Goal: Transaction & Acquisition: Purchase product/service

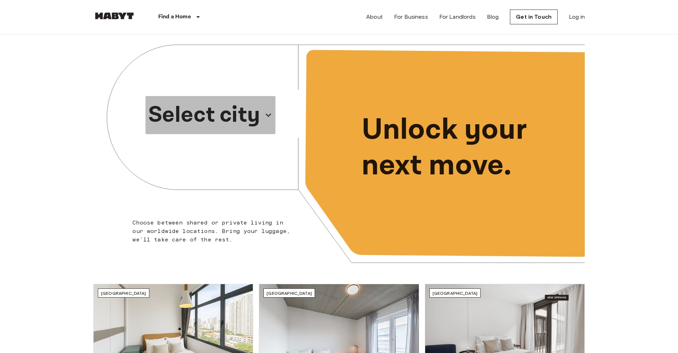
click at [259, 99] on p "Select city" at bounding box center [204, 115] width 112 height 34
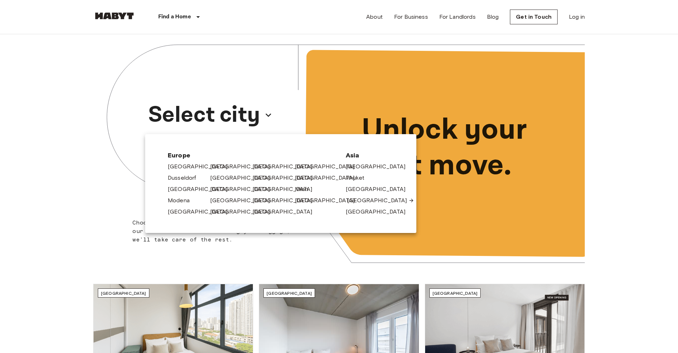
click at [366, 198] on link "[GEOGRAPHIC_DATA]" at bounding box center [380, 200] width 67 height 8
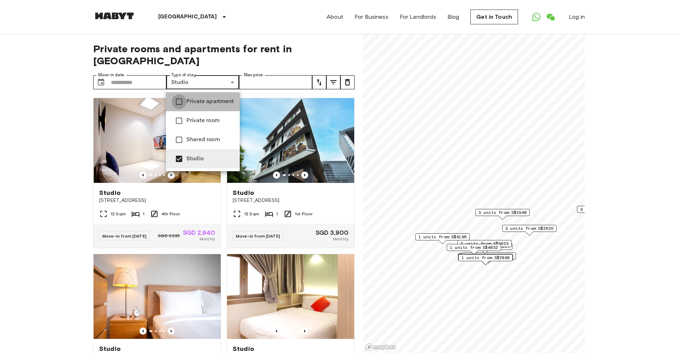
type input "**********"
click at [85, 182] on div at bounding box center [339, 176] width 678 height 353
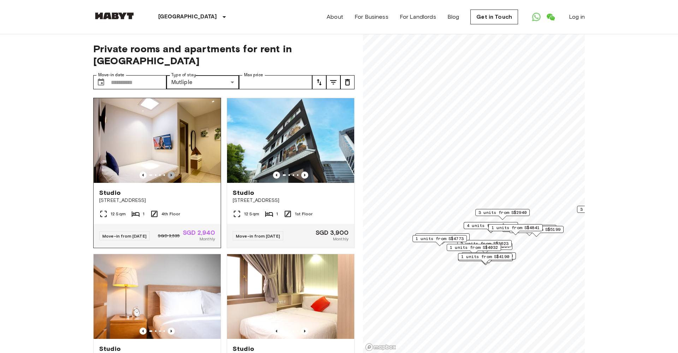
click at [170, 177] on icon "Previous image" at bounding box center [171, 175] width 7 height 7
click at [171, 177] on icon "Previous image" at bounding box center [171, 175] width 7 height 7
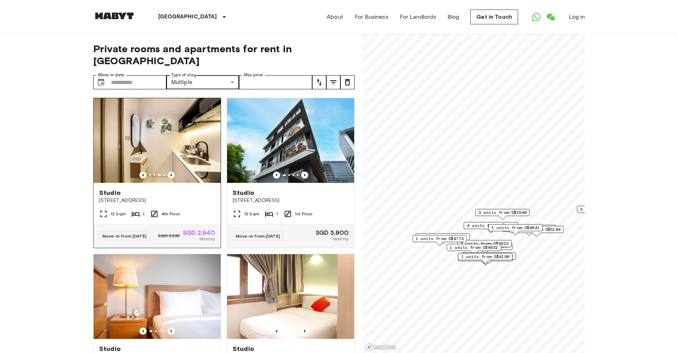
click at [171, 177] on icon "Previous image" at bounding box center [171, 175] width 7 height 7
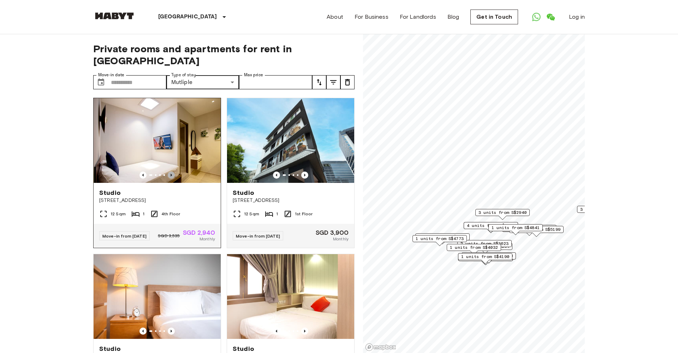
click at [171, 177] on icon "Previous image" at bounding box center [171, 175] width 7 height 7
click at [304, 174] on icon "Previous image" at bounding box center [304, 175] width 7 height 7
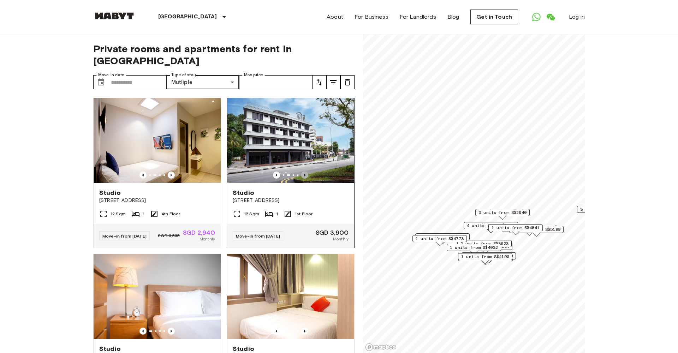
click at [304, 174] on icon "Previous image" at bounding box center [304, 175] width 7 height 7
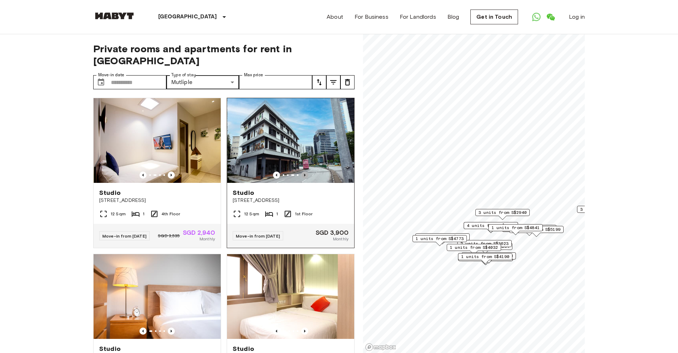
click at [304, 174] on icon "Previous image" at bounding box center [304, 175] width 7 height 7
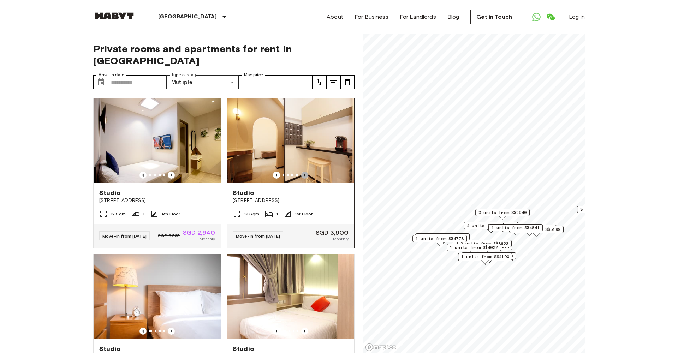
click at [304, 174] on icon "Previous image" at bounding box center [304, 175] width 7 height 7
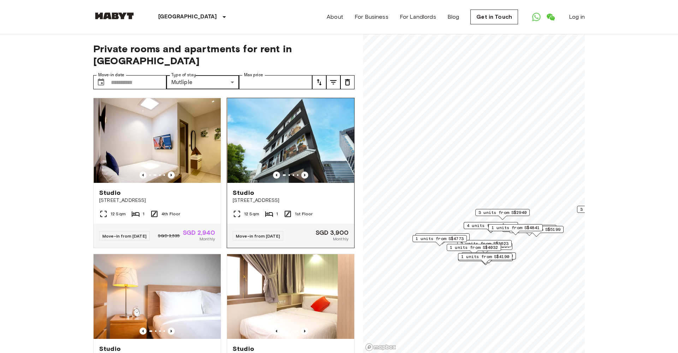
click at [304, 174] on icon "Previous image" at bounding box center [304, 175] width 7 height 7
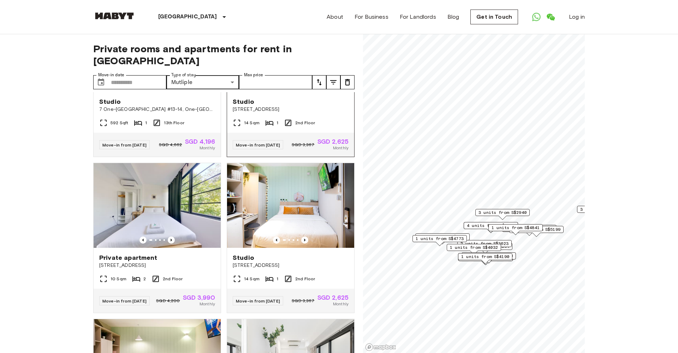
scroll to position [247, 0]
click at [172, 243] on icon "Previous image" at bounding box center [171, 239] width 7 height 7
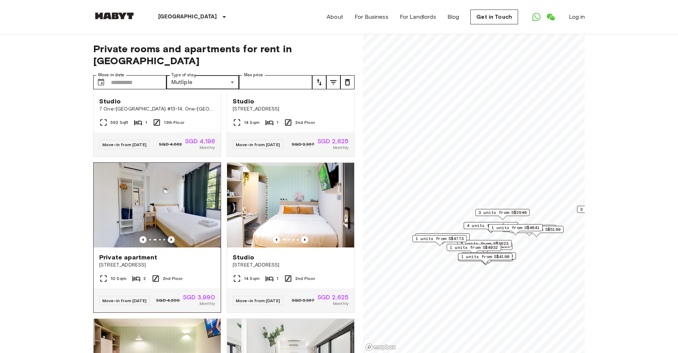
click at [172, 243] on icon "Previous image" at bounding box center [171, 239] width 7 height 7
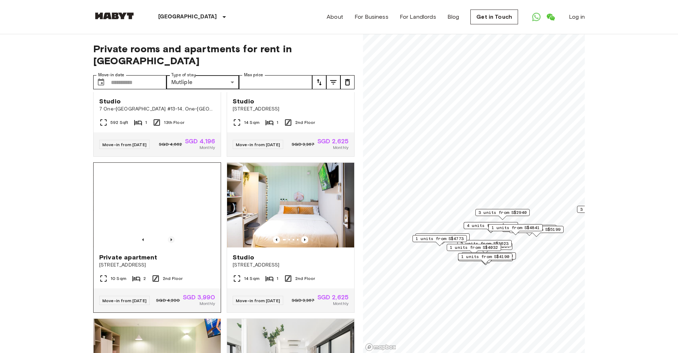
click at [172, 243] on icon "Previous image" at bounding box center [171, 239] width 7 height 7
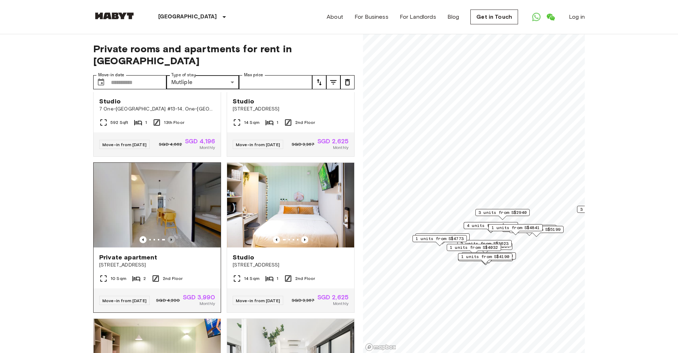
click at [172, 243] on icon "Previous image" at bounding box center [171, 239] width 7 height 7
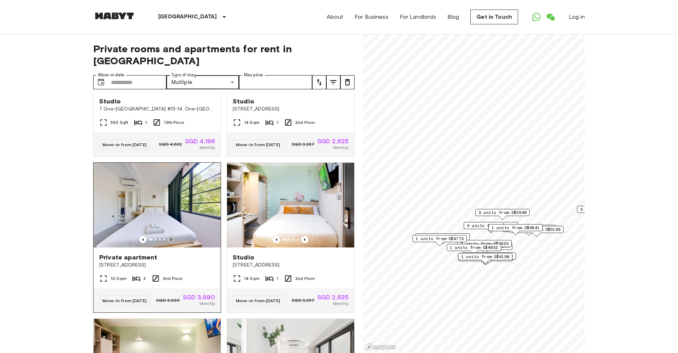
click at [172, 243] on icon "Previous image" at bounding box center [171, 239] width 7 height 7
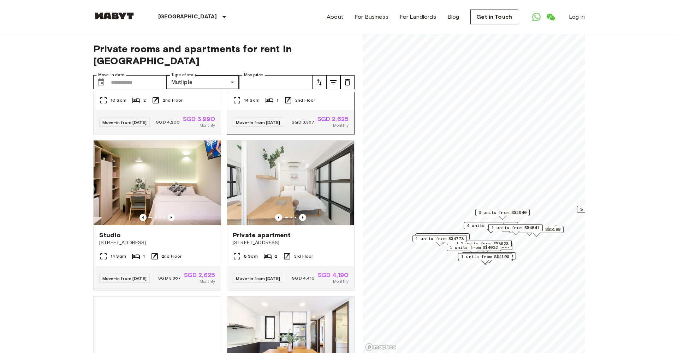
scroll to position [426, 0]
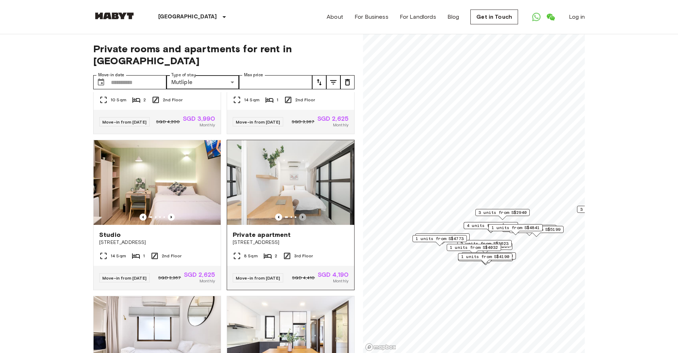
click at [302, 221] on icon "Previous image" at bounding box center [302, 217] width 7 height 7
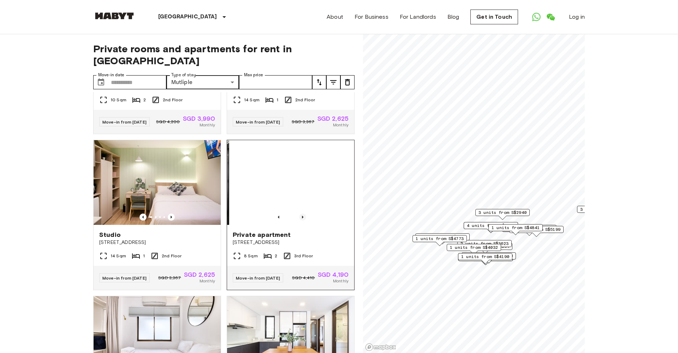
click at [302, 221] on icon "Previous image" at bounding box center [302, 217] width 7 height 7
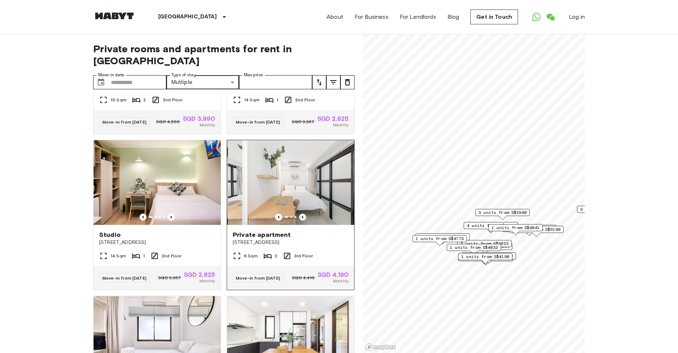
click at [302, 221] on icon "Previous image" at bounding box center [302, 217] width 7 height 7
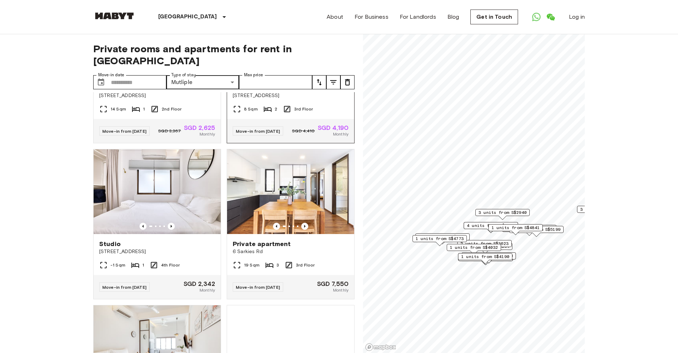
scroll to position [574, 0]
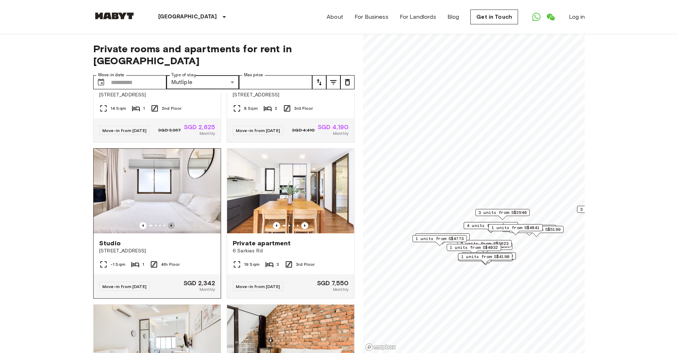
click at [173, 229] on icon "Previous image" at bounding box center [171, 225] width 7 height 7
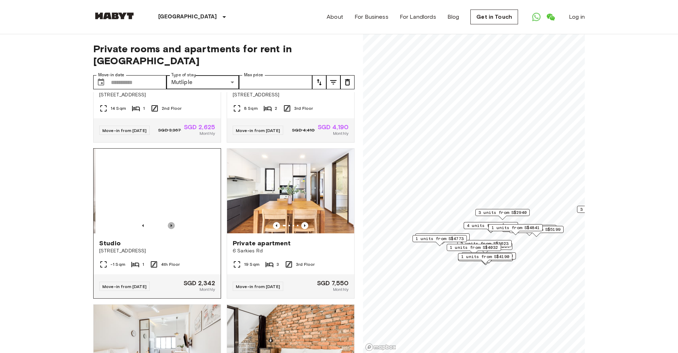
click at [173, 229] on icon "Previous image" at bounding box center [171, 225] width 7 height 7
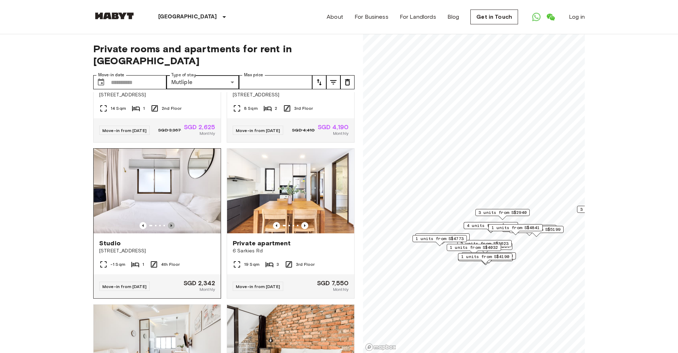
click at [173, 229] on icon "Previous image" at bounding box center [171, 225] width 7 height 7
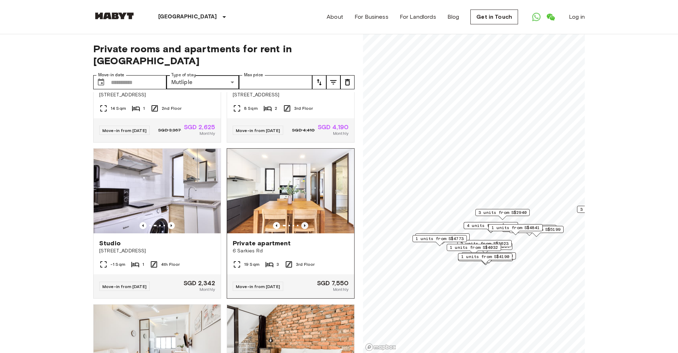
click at [306, 229] on icon "Previous image" at bounding box center [304, 225] width 7 height 7
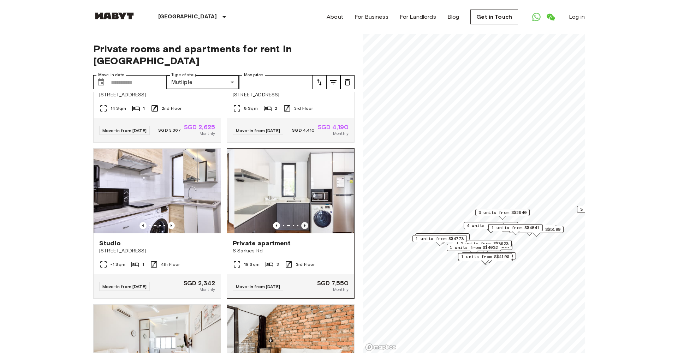
click at [306, 229] on icon "Previous image" at bounding box center [304, 225] width 7 height 7
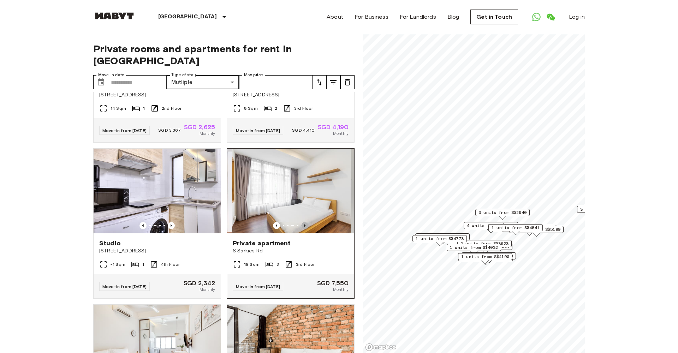
click at [306, 229] on icon "Previous image" at bounding box center [304, 225] width 7 height 7
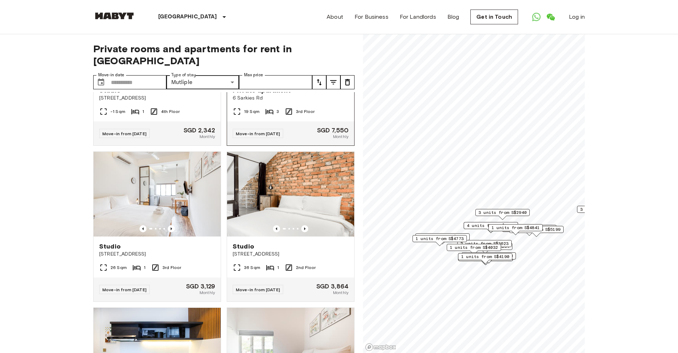
scroll to position [731, 0]
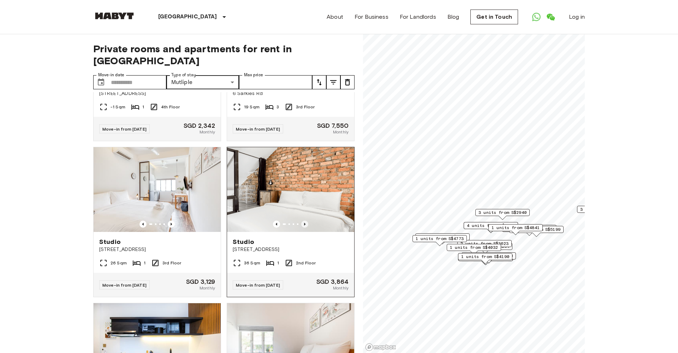
click at [305, 228] on icon "Previous image" at bounding box center [304, 224] width 7 height 7
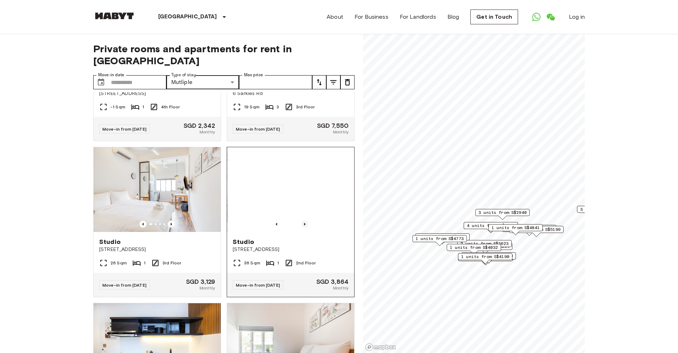
click at [305, 228] on icon "Previous image" at bounding box center [304, 224] width 7 height 7
click at [306, 228] on icon "Previous image" at bounding box center [304, 224] width 7 height 7
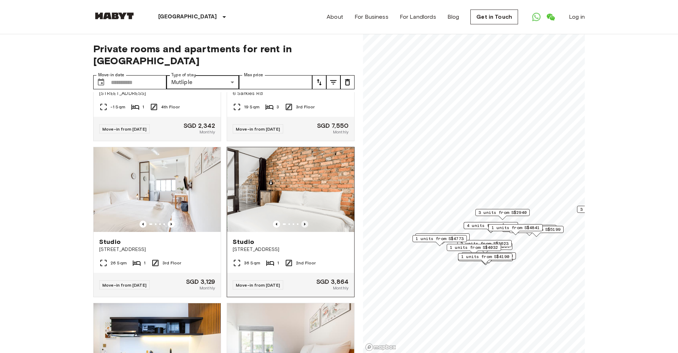
click at [306, 228] on icon "Previous image" at bounding box center [304, 224] width 7 height 7
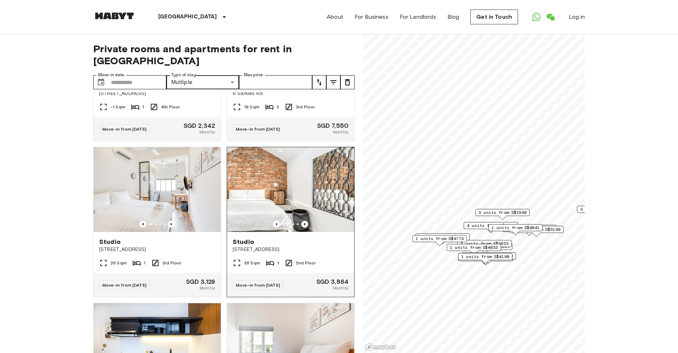
click at [306, 228] on icon "Previous image" at bounding box center [304, 224] width 7 height 7
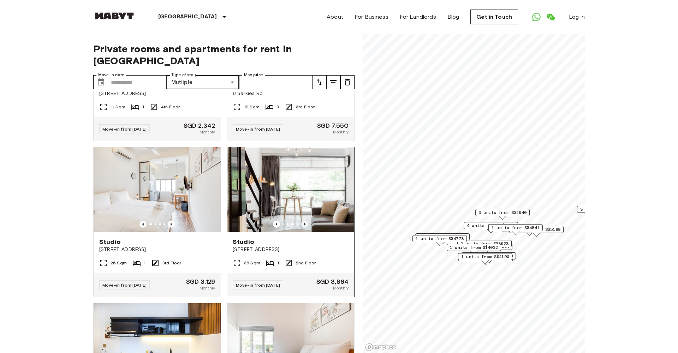
click at [306, 228] on icon "Previous image" at bounding box center [304, 224] width 7 height 7
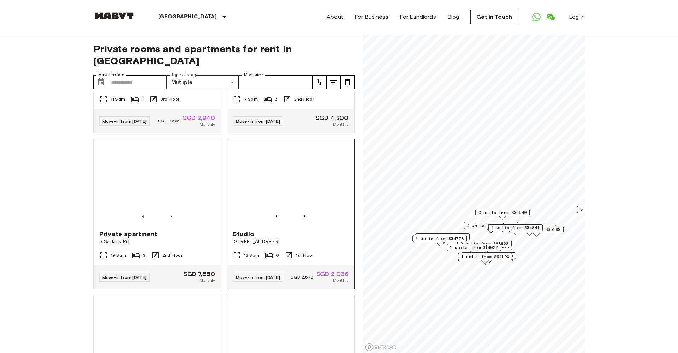
scroll to position [1052, 0]
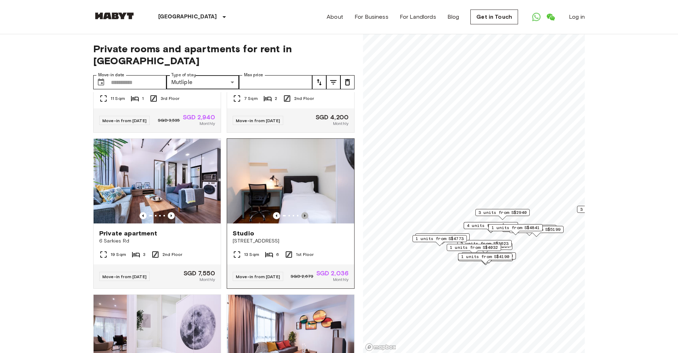
click at [305, 219] on icon "Previous image" at bounding box center [304, 215] width 7 height 7
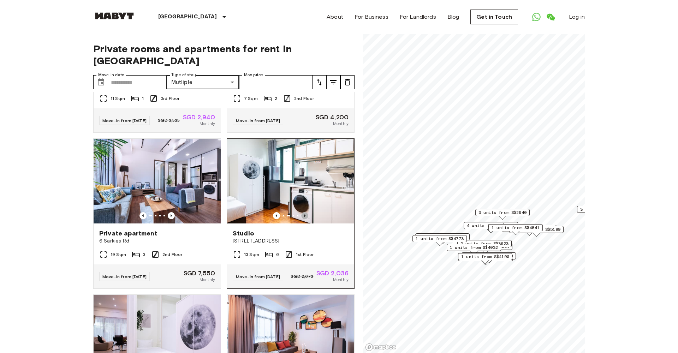
click at [305, 219] on icon "Previous image" at bounding box center [304, 215] width 7 height 7
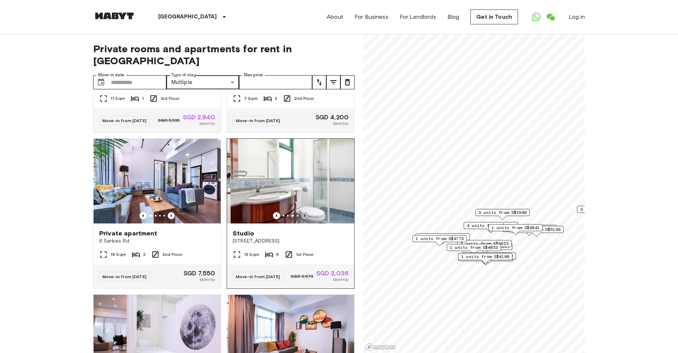
click at [305, 219] on icon "Previous image" at bounding box center [304, 215] width 7 height 7
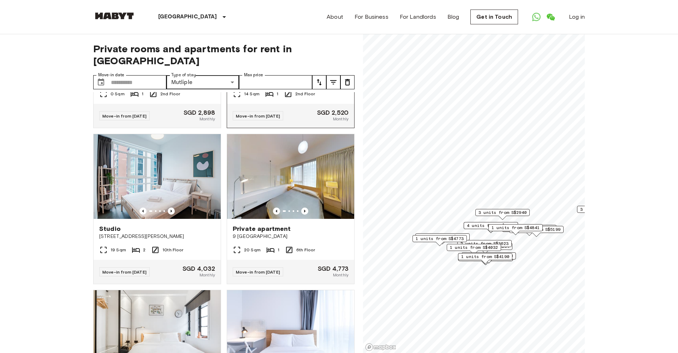
scroll to position [1842, 0]
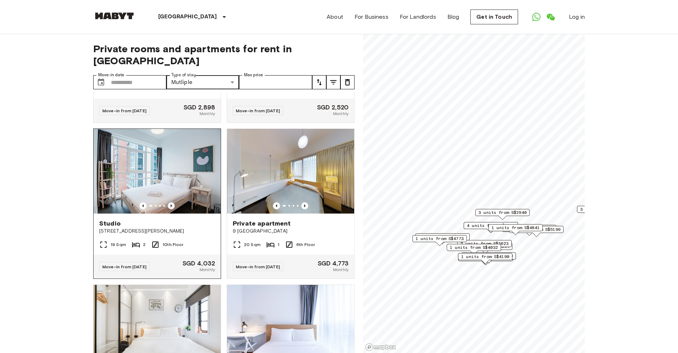
click at [172, 209] on icon "Previous image" at bounding box center [171, 205] width 7 height 7
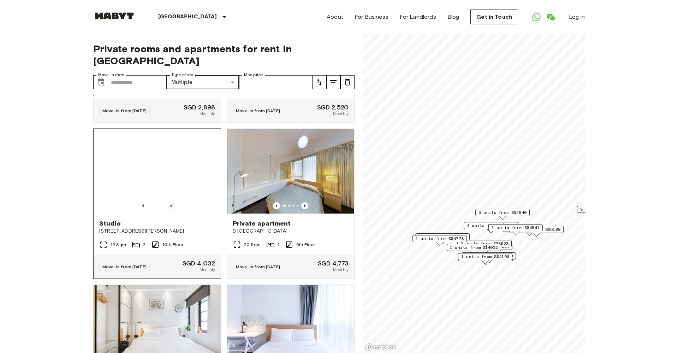
click at [172, 209] on icon "Previous image" at bounding box center [171, 205] width 7 height 7
click at [305, 207] on icon "Previous image" at bounding box center [304, 205] width 1 height 3
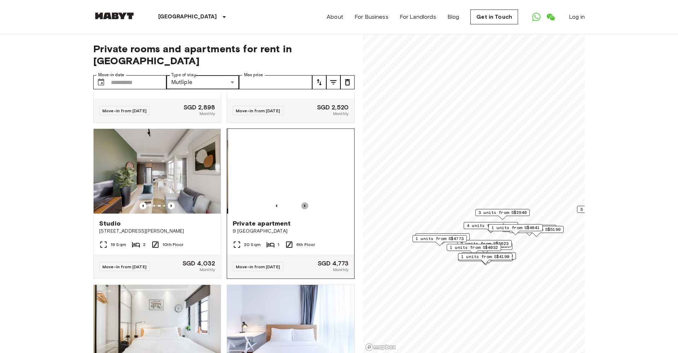
click at [305, 207] on icon "Previous image" at bounding box center [304, 205] width 1 height 3
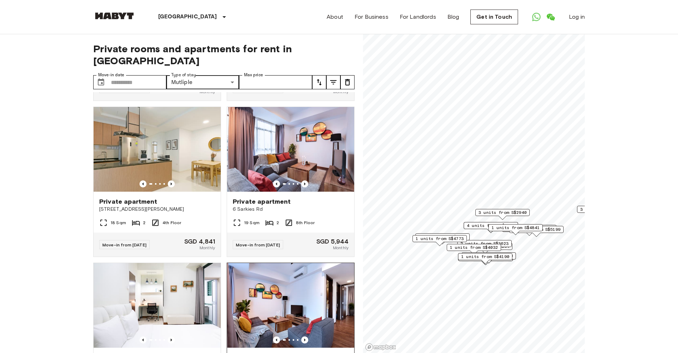
scroll to position [2956, 0]
click at [169, 187] on icon "Previous image" at bounding box center [171, 183] width 7 height 7
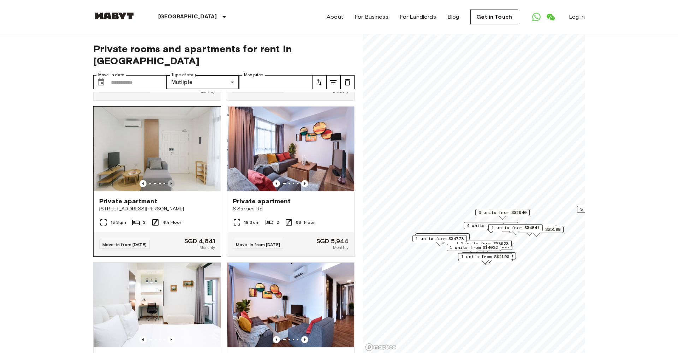
click at [169, 187] on icon "Previous image" at bounding box center [171, 183] width 7 height 7
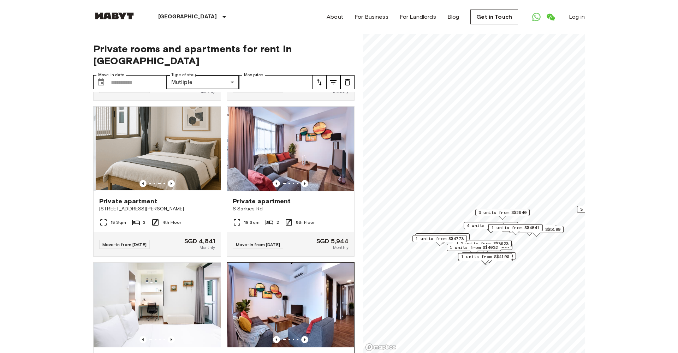
scroll to position [3132, 0]
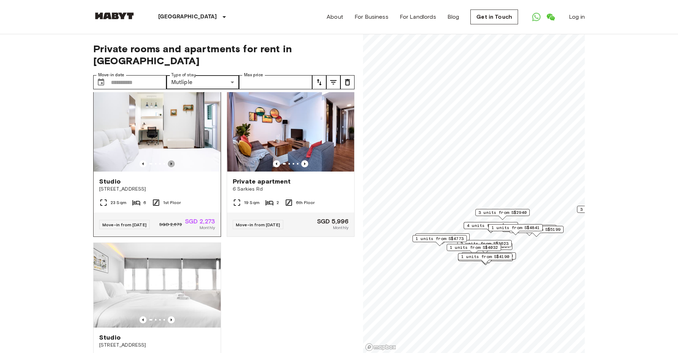
click at [171, 165] on icon "Previous image" at bounding box center [171, 163] width 1 height 3
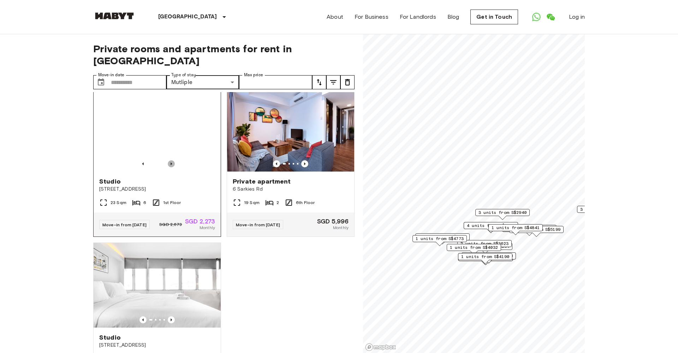
click at [171, 165] on icon "Previous image" at bounding box center [171, 163] width 1 height 3
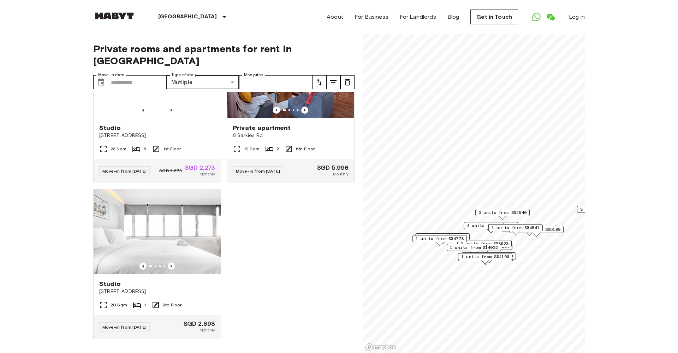
scroll to position [3225, 0]
